Goal: Answer question/provide support: Share knowledge or assist other users

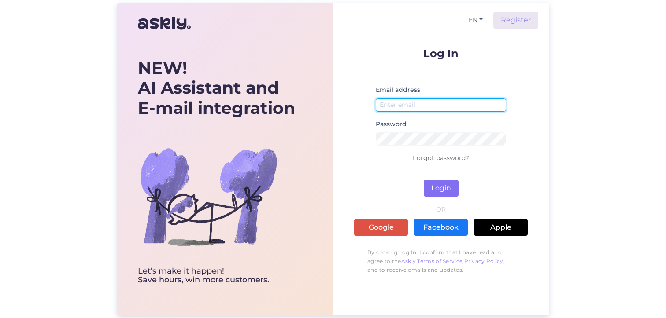
type input "[EMAIL_ADDRESS][DOMAIN_NAME]"
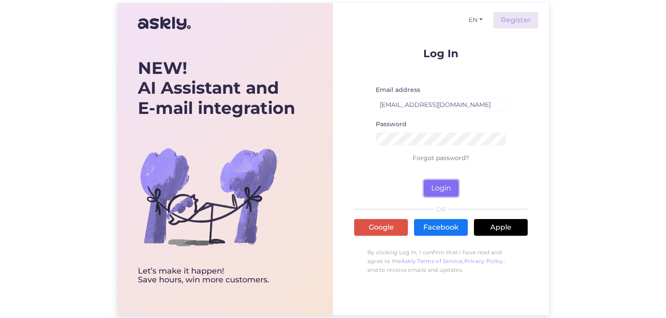
click at [439, 187] on button "Login" at bounding box center [441, 188] width 35 height 17
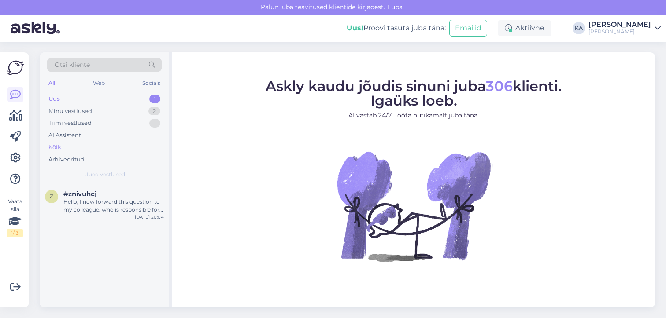
click at [69, 147] on div "Kõik" at bounding box center [104, 147] width 115 height 12
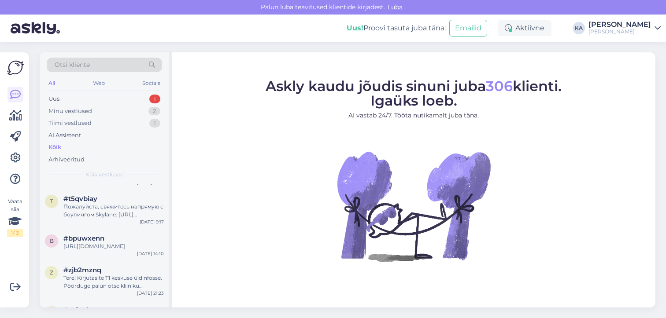
scroll to position [88, 0]
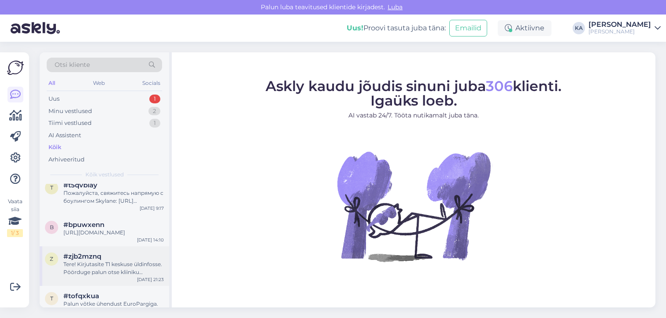
click at [113, 261] on div "#zjb2mznq" at bounding box center [113, 257] width 100 height 8
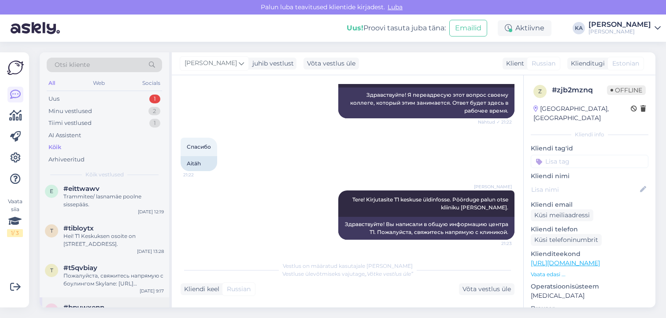
scroll to position [0, 0]
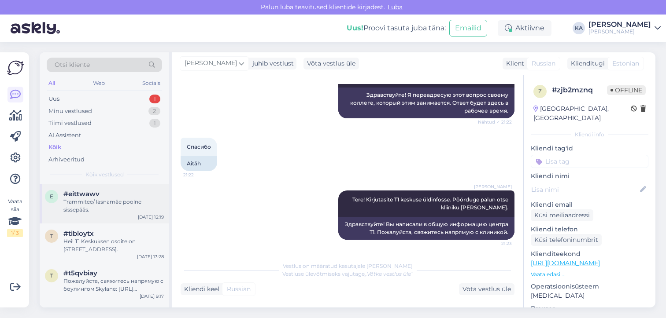
click at [113, 208] on div "Trammitee/ lasnamäe poolne sissepääs." at bounding box center [113, 206] width 100 height 16
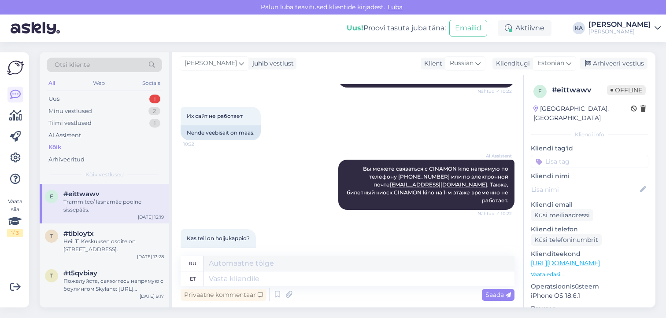
scroll to position [475, 0]
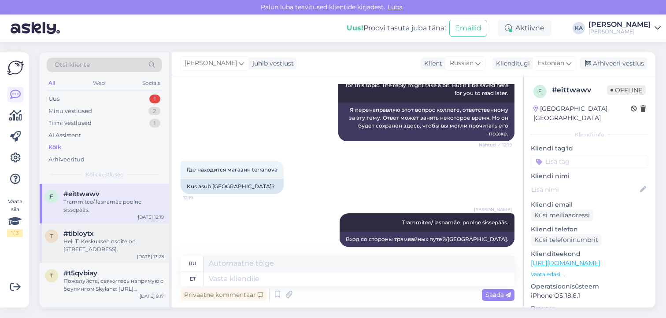
click at [105, 239] on div "Hei! T1 Keskuksen osoite on [STREET_ADDRESS]." at bounding box center [113, 246] width 100 height 16
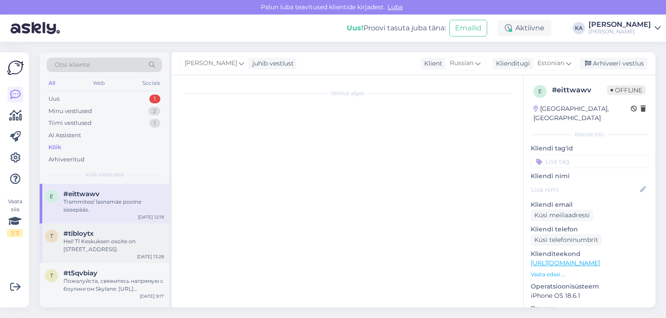
scroll to position [0, 0]
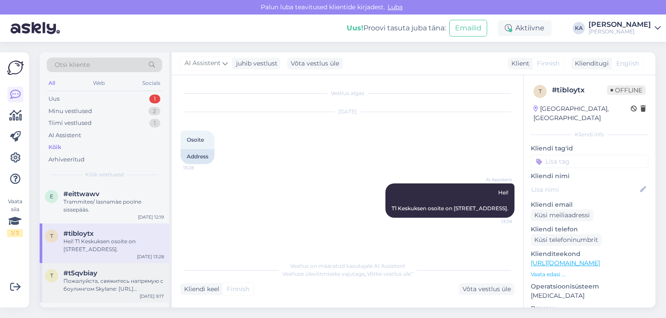
click at [98, 264] on div "t #t5qvbiay Пожалуйста, свяжитесь напрямую с боулингом Skylane: [URL][DOMAIN_NA…" at bounding box center [104, 283] width 129 height 40
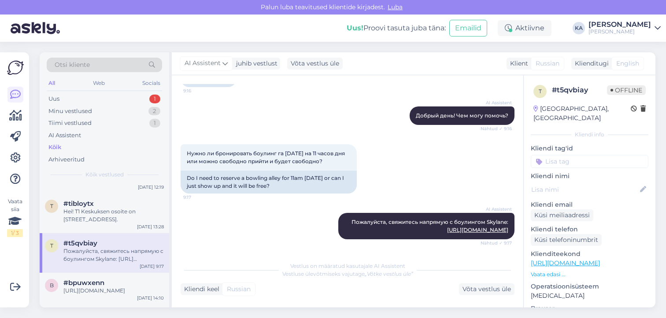
scroll to position [44, 0]
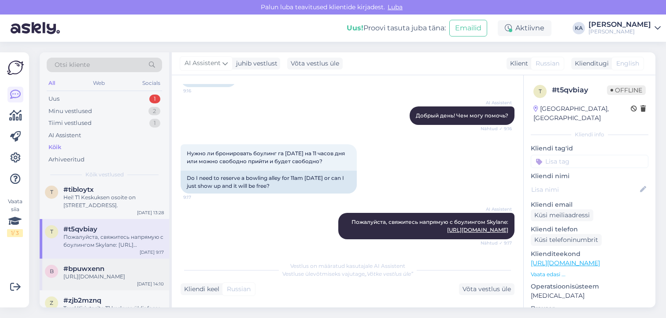
click at [98, 263] on div "b #bpuwxenn [URL][DOMAIN_NAME] [DATE] 14:10" at bounding box center [104, 275] width 129 height 32
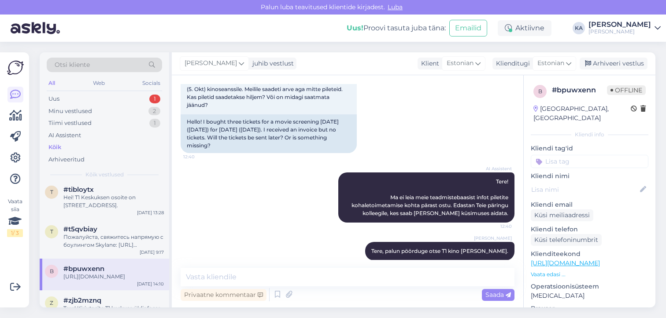
scroll to position [0, 0]
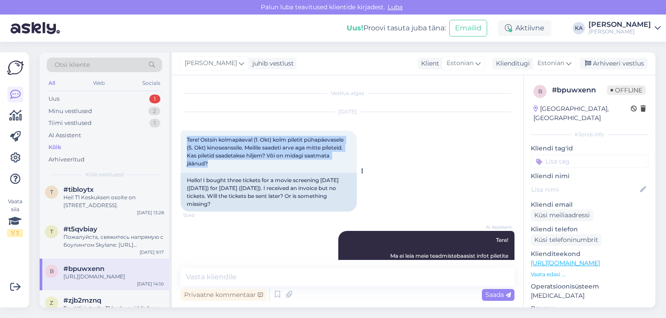
drag, startPoint x: 186, startPoint y: 138, endPoint x: 242, endPoint y: 169, distance: 63.6
click at [242, 169] on div "Tere! Ostsin kolmapäeval (1. Okt) kolm piletit pühapäevasele (5. Okt) kinoseans…" at bounding box center [269, 152] width 176 height 42
copy span "Tere! Ostsin kolmapäeval (1. Okt) kolm piletit pühapäevasele (5. Okt) kinoseans…"
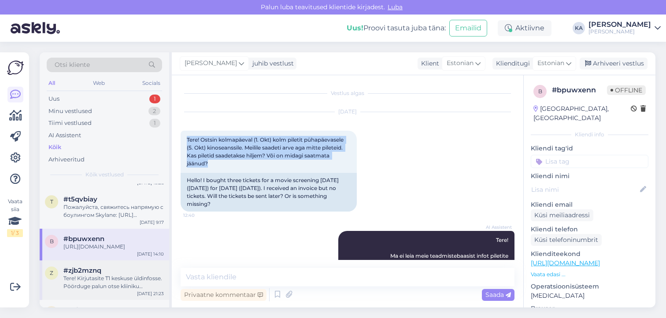
scroll to position [132, 0]
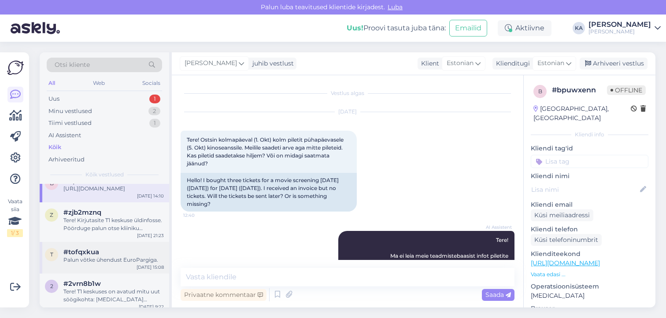
click at [106, 256] on div "#tofqxkua" at bounding box center [113, 252] width 100 height 8
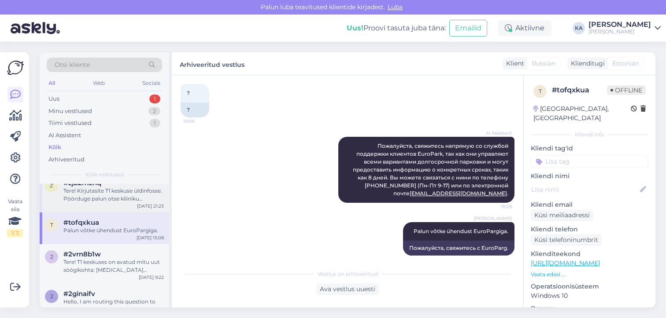
scroll to position [176, 0]
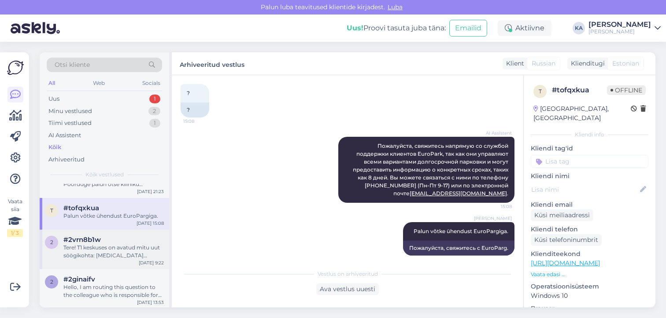
click at [88, 254] on div "Tere! T1 keskuses on avatud mitu uut söögikohta: [MEDICAL_DATA] Suurköögid (1. …" at bounding box center [113, 252] width 100 height 16
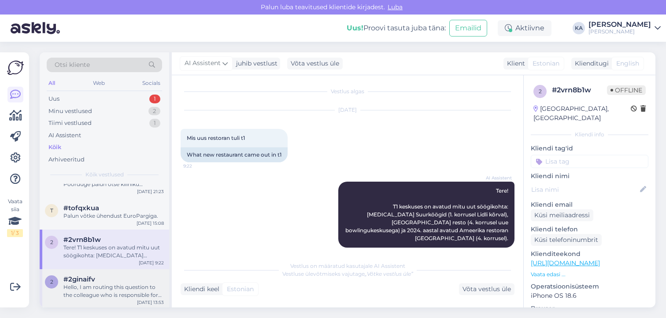
click at [92, 284] on span "#2ginaifv" at bounding box center [79, 280] width 32 height 8
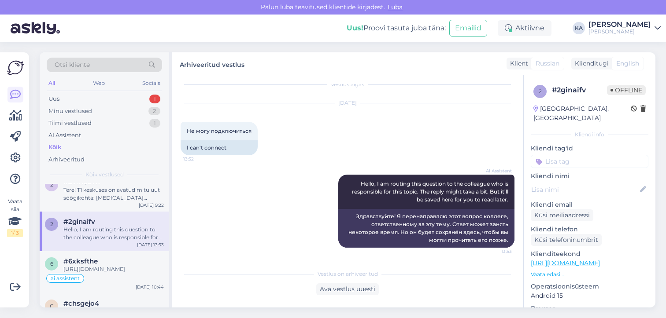
scroll to position [264, 0]
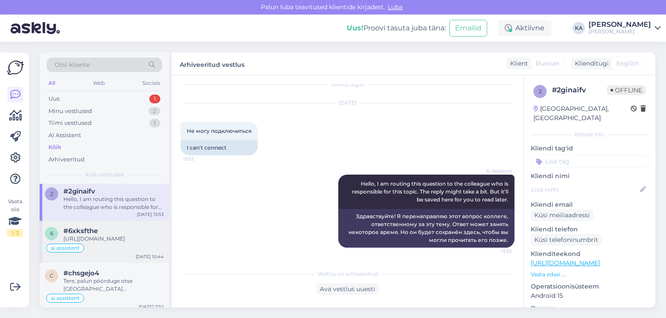
click at [96, 243] on div "[URL][DOMAIN_NAME]" at bounding box center [113, 239] width 100 height 8
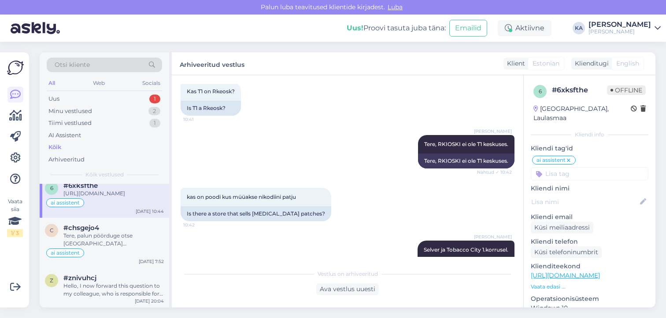
scroll to position [352, 0]
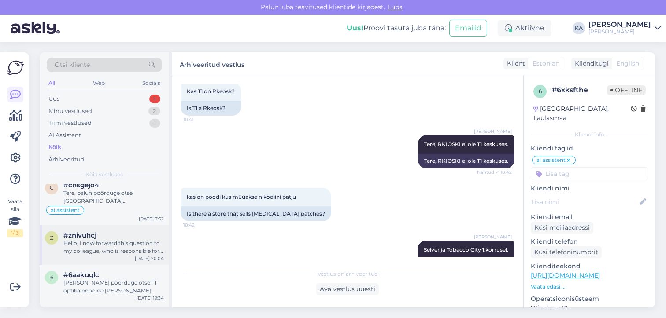
click at [86, 255] on div "Hello, I now forward this question to my colleague, who is responsible for this…" at bounding box center [113, 248] width 100 height 16
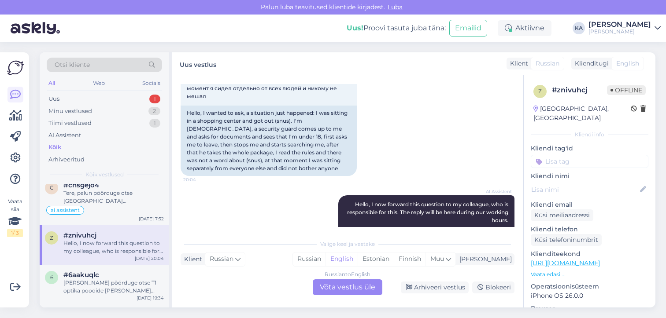
scroll to position [132, 0]
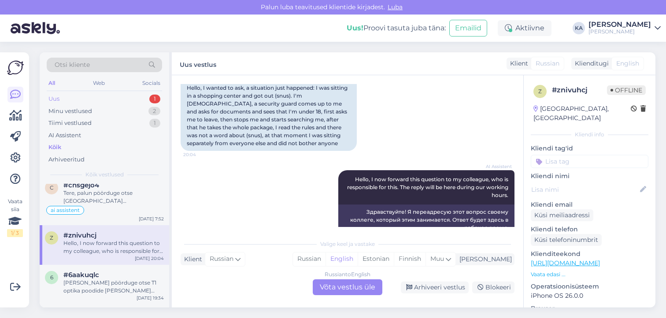
click at [124, 99] on div "Uus 1" at bounding box center [104, 99] width 115 height 12
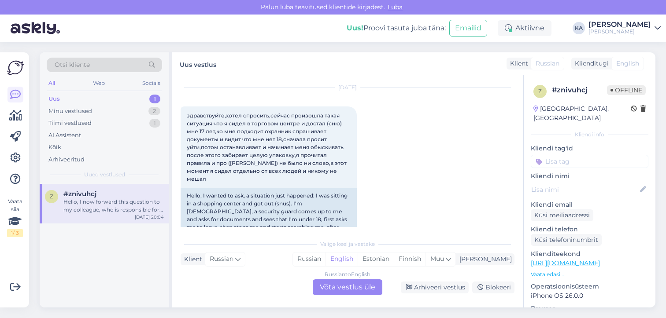
scroll to position [10, 0]
